Goal: Book appointment/travel/reservation

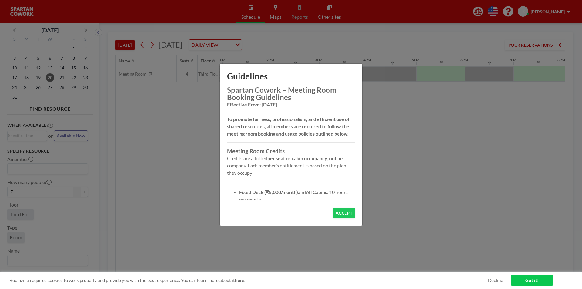
scroll to position [0, 631]
click at [337, 208] on button "ACCEPT" at bounding box center [344, 213] width 22 height 11
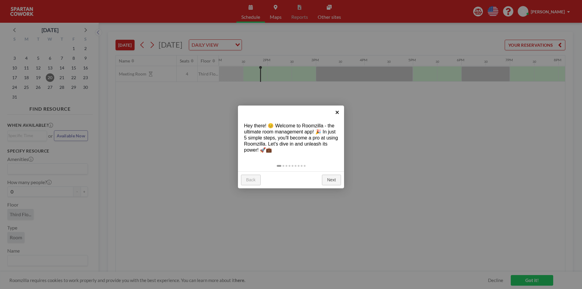
click at [337, 114] on link "×" at bounding box center [338, 113] width 14 height 14
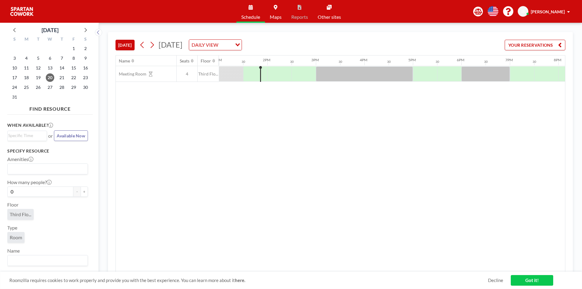
click at [261, 75] on div at bounding box center [260, 74] width 1 height 16
click at [263, 75] on div at bounding box center [265, 73] width 6 height 15
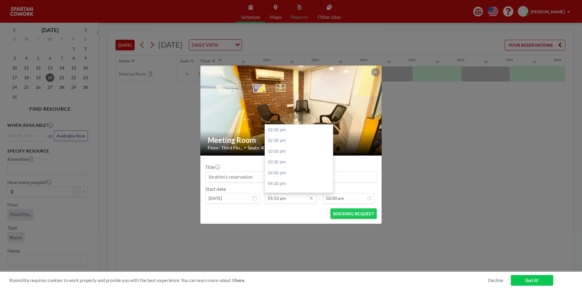
click at [293, 200] on input "01:52 pm" at bounding box center [291, 198] width 52 height 10
click at [285, 129] on div "02:00 pm" at bounding box center [300, 130] width 71 height 11
type input "02:00 pm"
type input "02:30 pm"
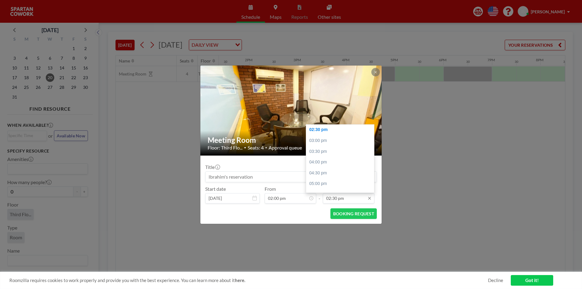
scroll to position [0, 655]
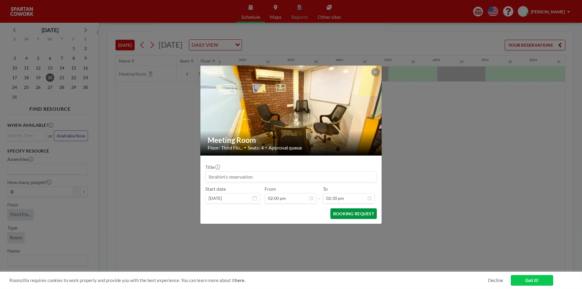
click at [339, 215] on button "BOOKING REQUEST" at bounding box center [354, 213] width 46 height 11
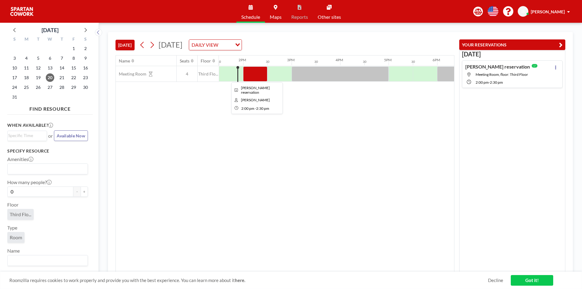
click at [245, 74] on div at bounding box center [255, 73] width 24 height 15
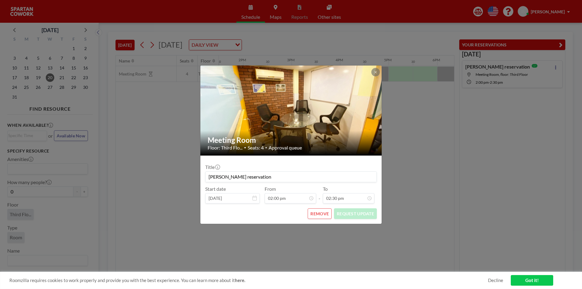
click at [302, 255] on div "Meeting Room Floor: Third Flo... • Seats: 4 • Approval queue Title [PERSON_NAME…" at bounding box center [291, 144] width 582 height 289
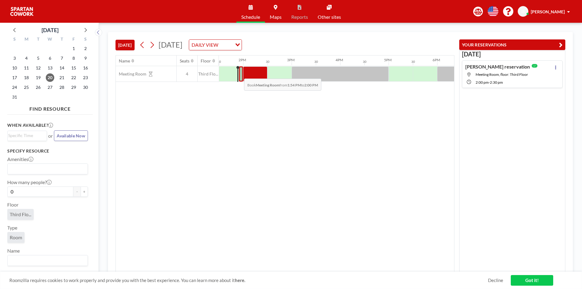
click at [239, 74] on div at bounding box center [241, 73] width 4 height 15
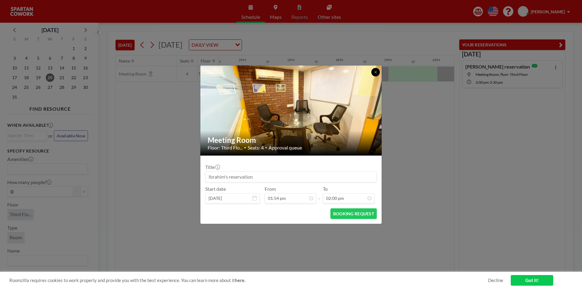
click at [375, 73] on icon at bounding box center [376, 72] width 4 height 4
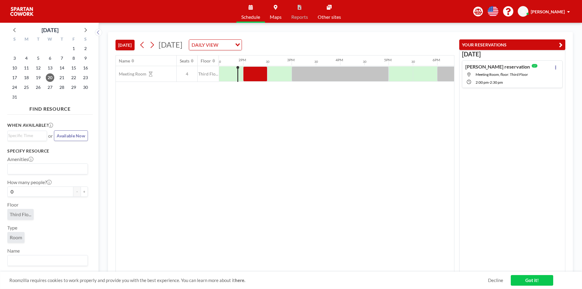
click at [233, 74] on div at bounding box center [231, 73] width 24 height 15
click at [239, 72] on div at bounding box center [241, 73] width 4 height 15
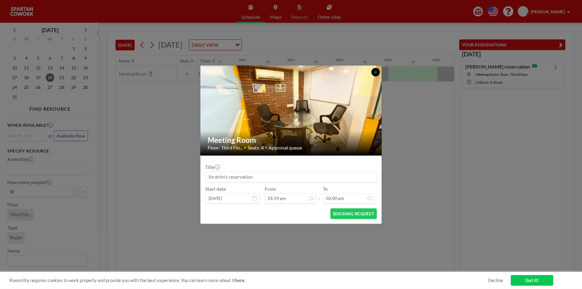
click at [376, 73] on icon at bounding box center [376, 72] width 4 height 4
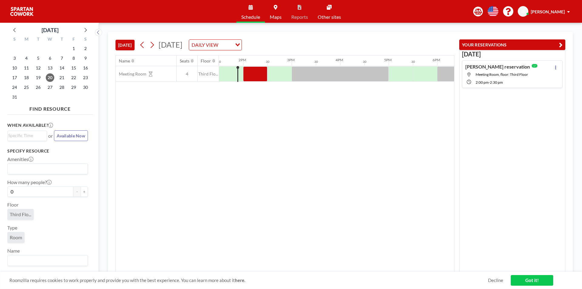
click at [379, 156] on div "Name Seats Floor 12AM 30 1AM 30 2AM 30 3AM 30 4AM 30 5AM 30 6AM 30 7AM 30 8AM 3…" at bounding box center [285, 163] width 338 height 217
click at [290, 35] on div "[DATE] [DATE] DAILY VIEW Loading..." at bounding box center [285, 43] width 339 height 23
click at [291, 39] on div "[DATE] [DATE] DAILY VIEW Loading..." at bounding box center [285, 43] width 339 height 23
click at [171, 156] on div "Name Seats Floor 12AM 30 1AM 30 2AM 30 3AM 30 4AM 30 5AM 30 6AM 30 7AM 30 8AM 3…" at bounding box center [285, 163] width 338 height 217
click at [259, 72] on div at bounding box center [255, 73] width 24 height 15
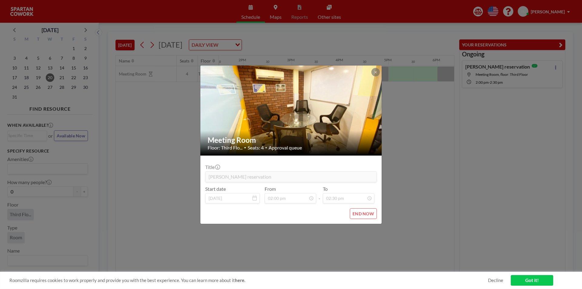
click at [360, 214] on button "END NOW" at bounding box center [363, 213] width 27 height 11
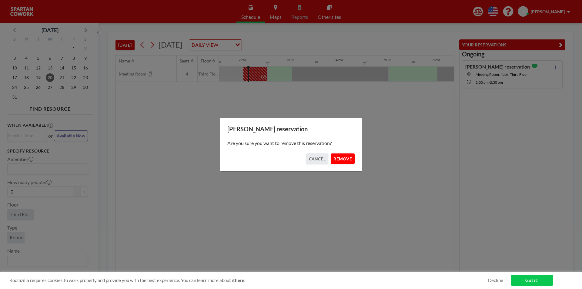
click at [342, 160] on button "REMOVE" at bounding box center [343, 158] width 24 height 11
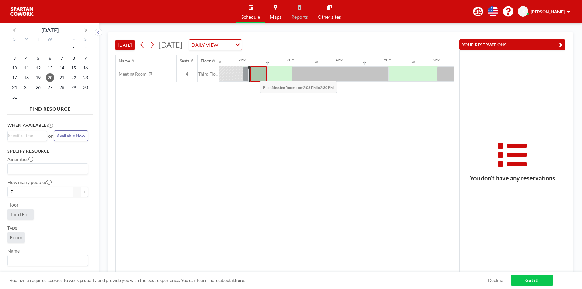
click at [255, 76] on div at bounding box center [259, 73] width 18 height 15
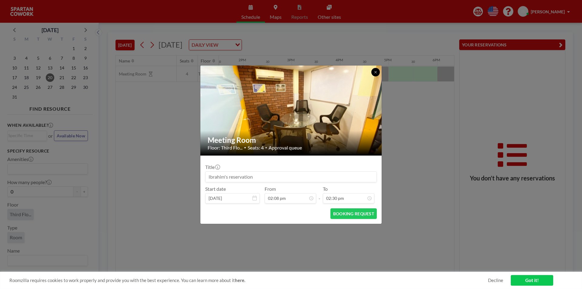
click at [374, 72] on icon at bounding box center [376, 72] width 4 height 4
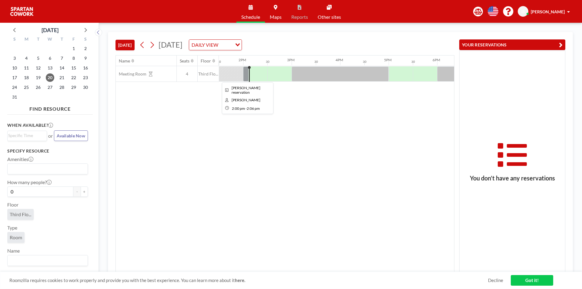
click at [245, 76] on div at bounding box center [245, 73] width 5 height 15
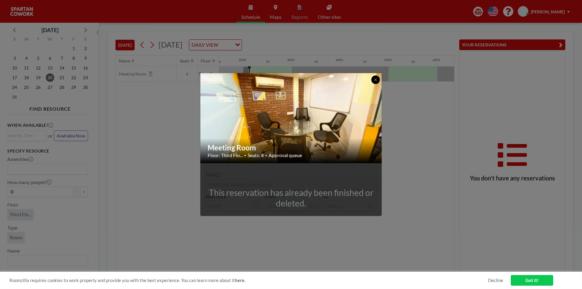
click at [375, 79] on icon at bounding box center [376, 80] width 4 height 4
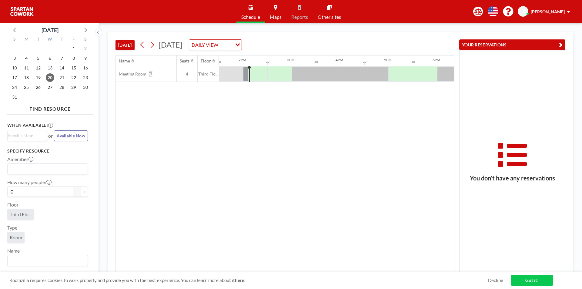
click at [444, 172] on div "Name Seats Floor 12AM 30 1AM 30 2AM 30 3AM 30 4AM 30 5AM 30 6AM 30 7AM 30 8AM 3…" at bounding box center [285, 163] width 338 height 217
click at [235, 41] on div "DAILY VIEW" at bounding box center [211, 44] width 45 height 9
click at [232, 41] on div "DAILY VIEW" at bounding box center [210, 44] width 43 height 9
click at [204, 73] on span "Third Flo..." at bounding box center [208, 73] width 21 height 5
click at [176, 69] on div "Meeting Room" at bounding box center [146, 73] width 61 height 15
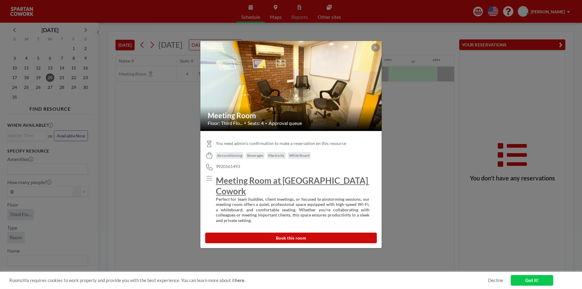
click at [164, 113] on div "Meeting Room Floor: Third Flo... • Seats: 4 • Approval queue You need admin's c…" at bounding box center [291, 144] width 582 height 289
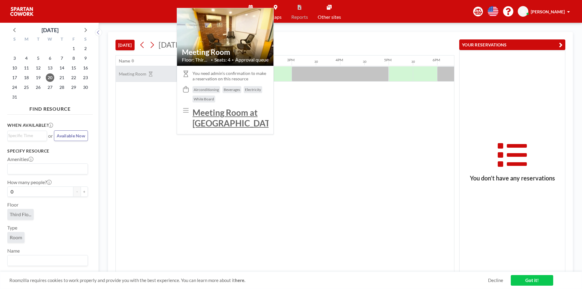
click at [151, 74] on icon at bounding box center [151, 74] width 4 height 5
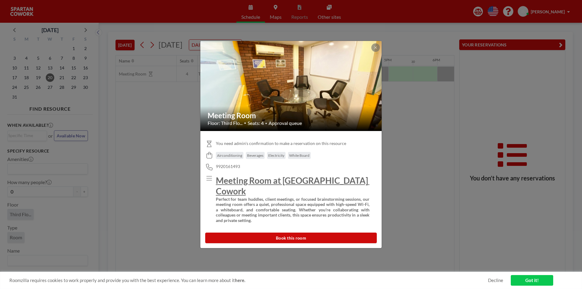
click at [232, 169] on span "9920161493" at bounding box center [228, 166] width 24 height 5
click at [375, 49] on icon at bounding box center [375, 47] width 2 height 2
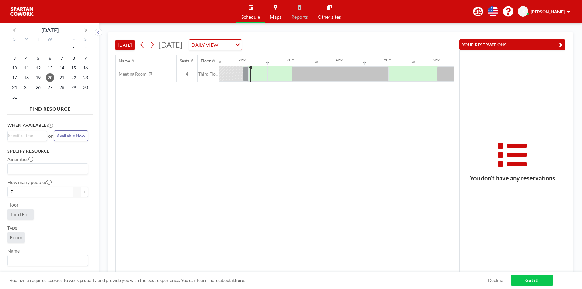
click at [552, 46] on button "YOUR RESERVATIONS" at bounding box center [512, 44] width 106 height 11
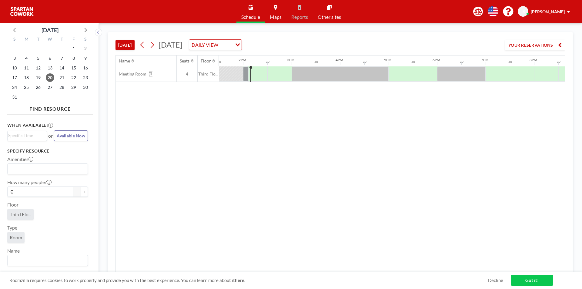
click at [552, 46] on button "YOUR RESERVATIONS" at bounding box center [535, 45] width 61 height 11
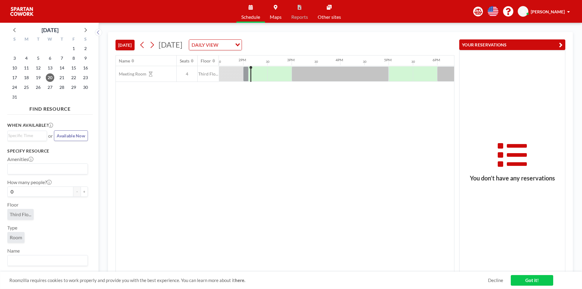
click at [552, 46] on button "YOUR RESERVATIONS" at bounding box center [512, 44] width 106 height 11
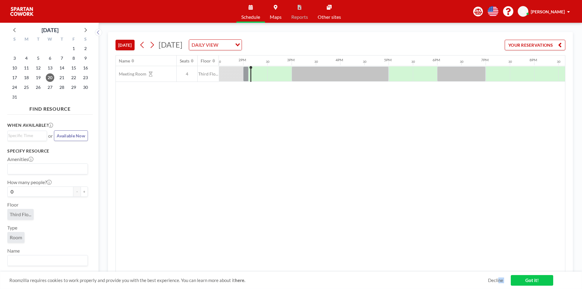
drag, startPoint x: 524, startPoint y: 283, endPoint x: 498, endPoint y: 282, distance: 25.5
click at [498, 282] on div "Roomzilla requires cookies to work properly and provide you with the best exper…" at bounding box center [291, 280] width 582 height 17
click at [497, 281] on link "Decline" at bounding box center [495, 280] width 15 height 6
click at [27, 77] on span "18" at bounding box center [26, 77] width 8 height 8
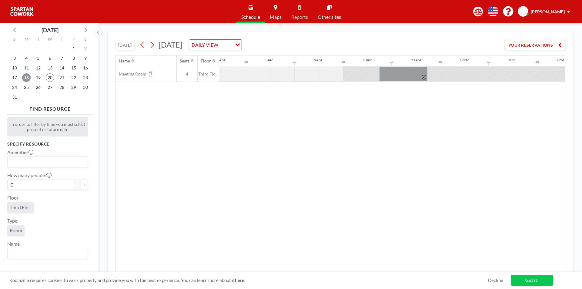
scroll to position [0, 364]
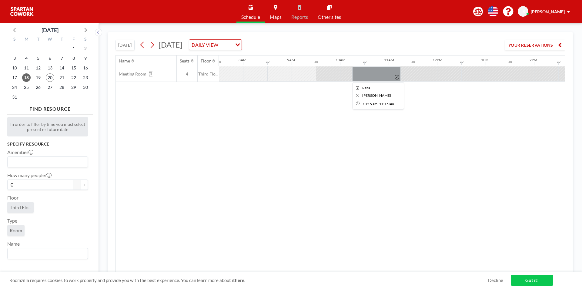
click at [362, 74] on div at bounding box center [376, 73] width 49 height 15
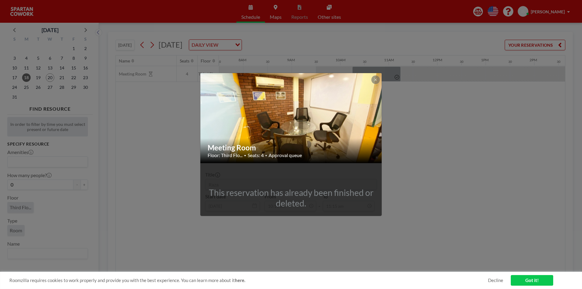
click at [437, 123] on div "Meeting Room Floor: Third Flo... • Seats: 4 • Approval queue This reservation h…" at bounding box center [291, 144] width 582 height 289
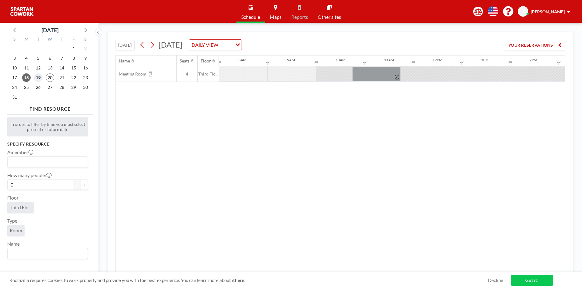
click at [39, 79] on span "19" at bounding box center [38, 77] width 8 height 8
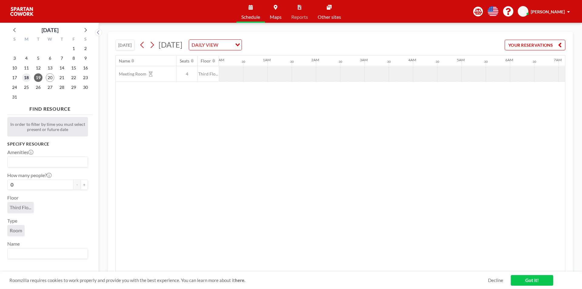
scroll to position [0, 319]
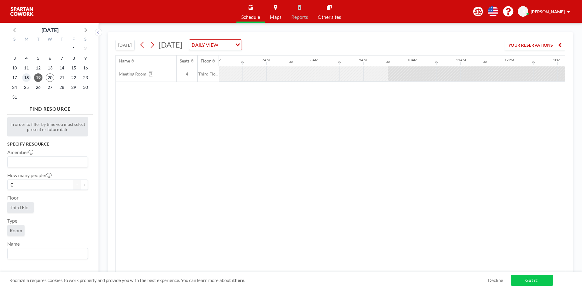
click at [29, 78] on span "18" at bounding box center [26, 77] width 8 height 8
click at [25, 69] on span "11" at bounding box center [26, 68] width 8 height 8
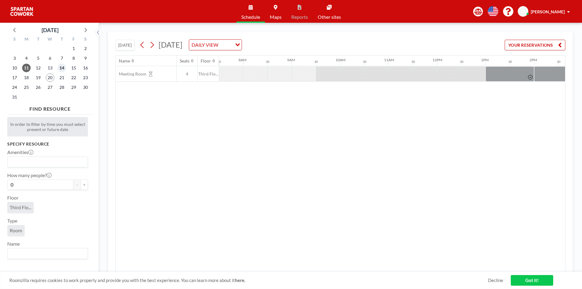
click at [61, 69] on span "14" at bounding box center [62, 68] width 8 height 8
click at [416, 81] on div at bounding box center [425, 73] width 24 height 15
click at [414, 80] on div at bounding box center [425, 73] width 24 height 15
click at [268, 75] on div at bounding box center [279, 73] width 24 height 15
click at [70, 71] on div "15" at bounding box center [74, 68] width 12 height 10
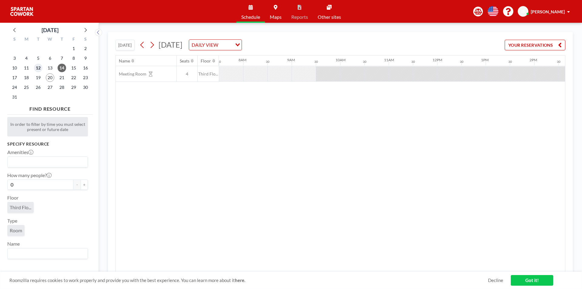
click at [37, 72] on span "12" at bounding box center [38, 68] width 8 height 8
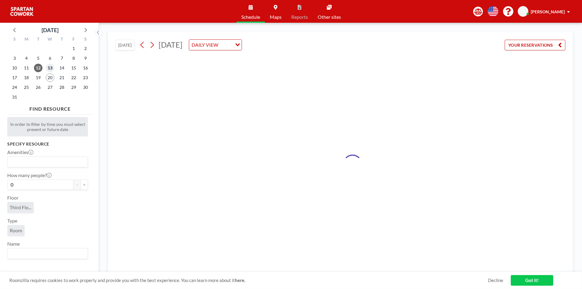
click at [53, 66] on span "13" at bounding box center [50, 68] width 8 height 8
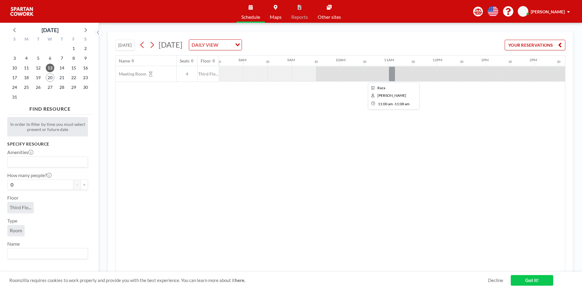
click at [391, 76] on div at bounding box center [392, 73] width 7 height 15
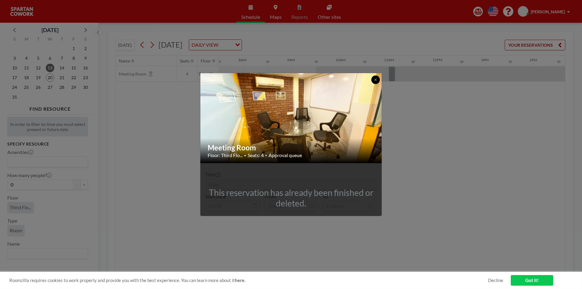
click at [372, 82] on button at bounding box center [375, 80] width 8 height 8
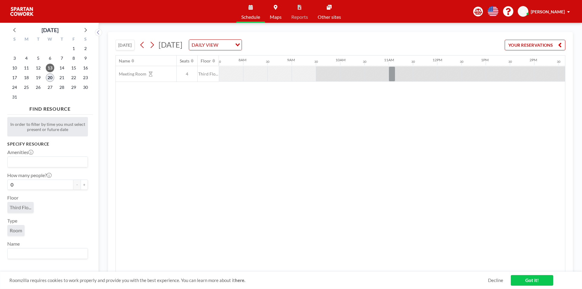
click at [50, 78] on span "20" at bounding box center [50, 77] width 8 height 8
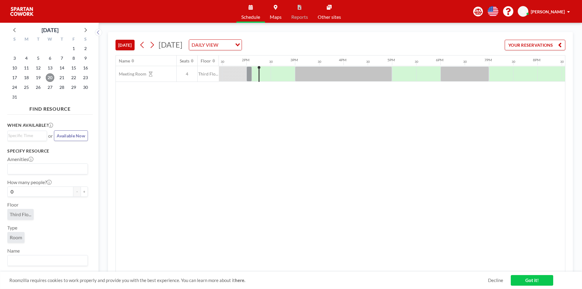
scroll to position [0, 655]
click at [244, 74] on div at bounding box center [245, 73] width 5 height 15
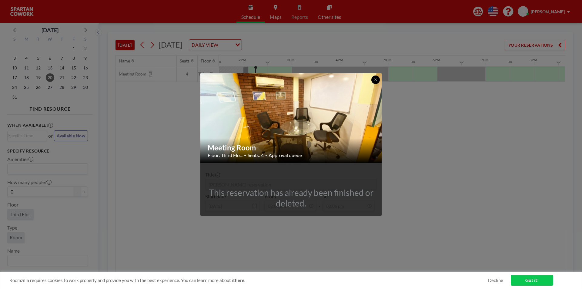
click at [377, 81] on icon at bounding box center [376, 80] width 4 height 4
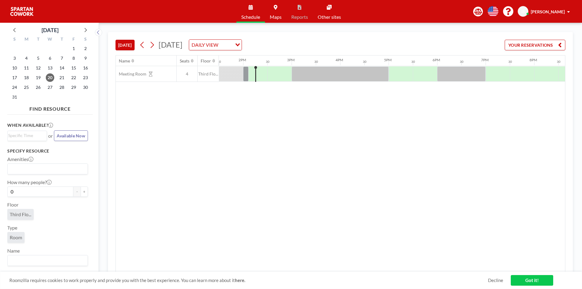
click at [560, 45] on icon "button" at bounding box center [560, 44] width 4 height 7
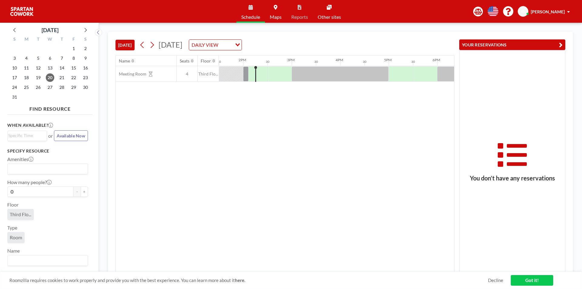
click at [332, 213] on div "Name Seats Floor 12AM 30 1AM 30 2AM 30 3AM 30 4AM 30 5AM 30 6AM 30 7AM 30 8AM 3…" at bounding box center [285, 163] width 338 height 217
